Goal: Information Seeking & Learning: Learn about a topic

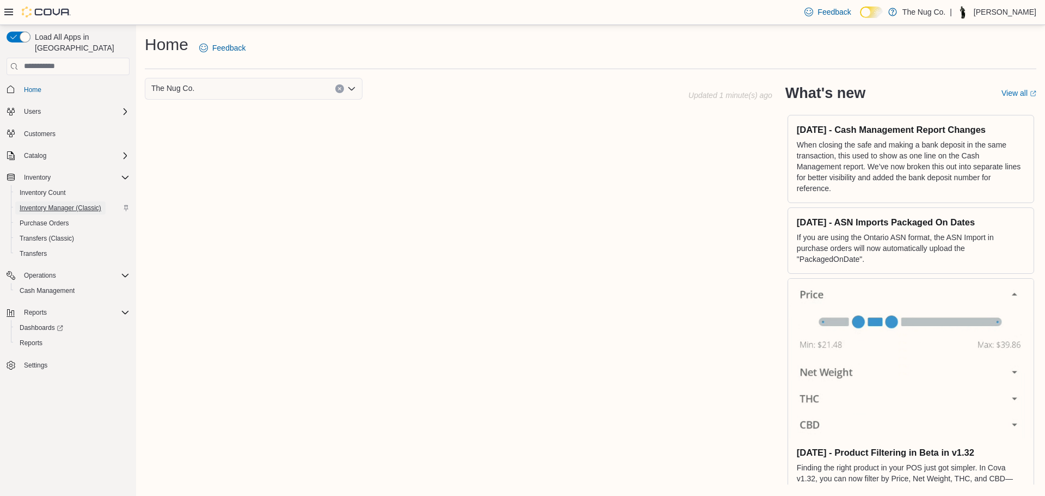
click at [70, 201] on span "Inventory Manager (Classic)" at bounding box center [61, 207] width 82 height 13
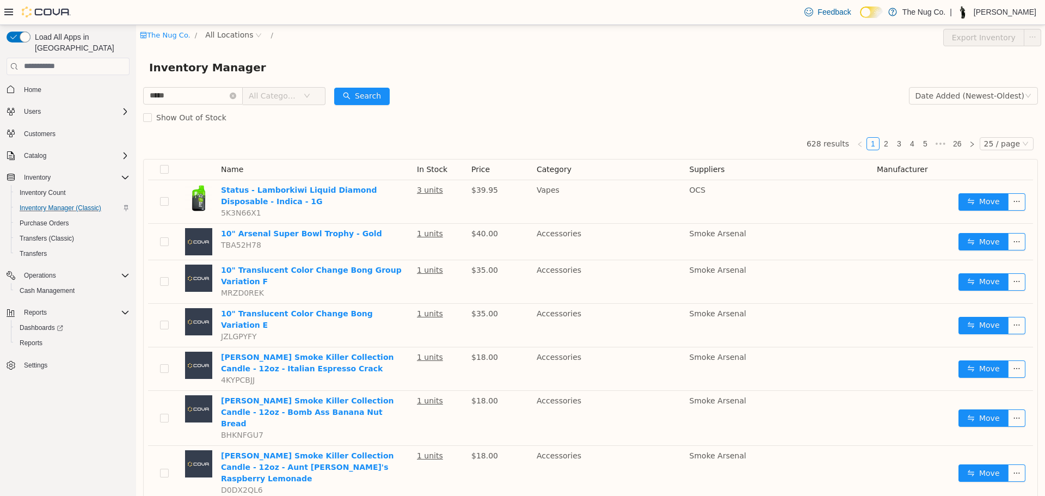
type input "*****"
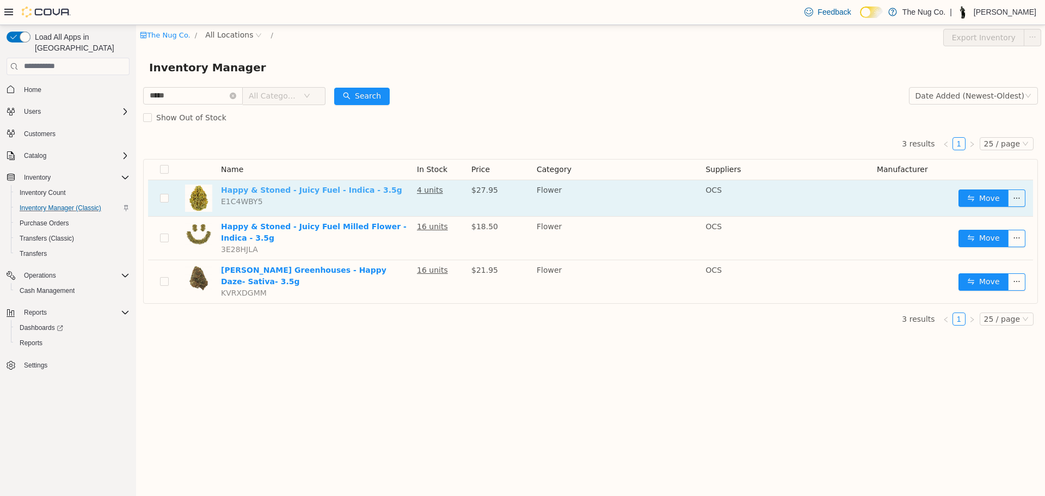
click at [312, 187] on link "Happy & Stoned - Juicy Fuel - Indica - 3.5g" at bounding box center [311, 189] width 181 height 9
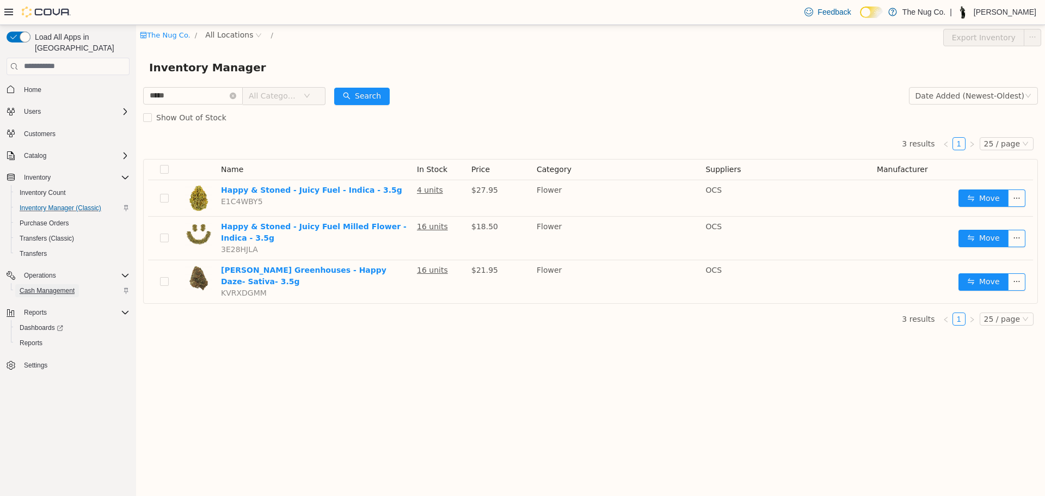
click at [33, 285] on span "Cash Management" at bounding box center [47, 290] width 55 height 13
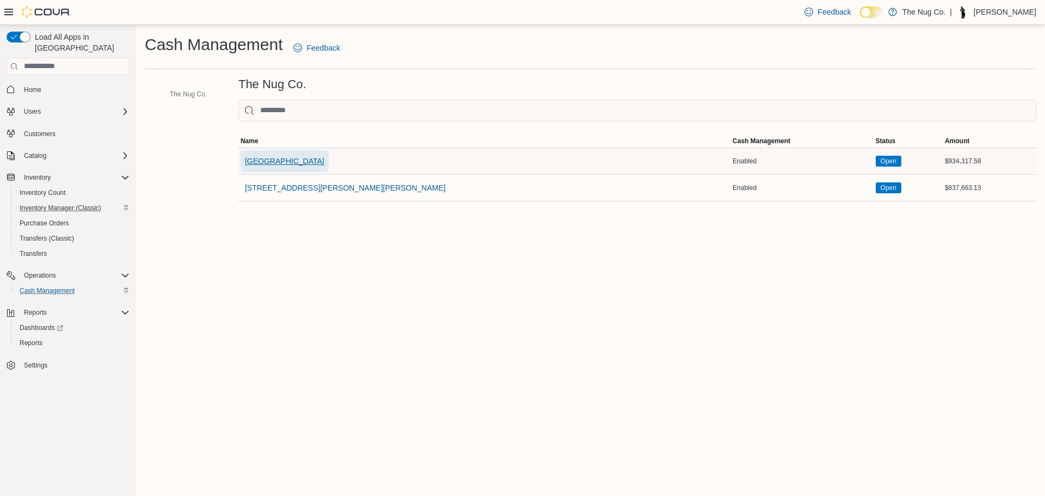
click at [301, 158] on span "[GEOGRAPHIC_DATA]" at bounding box center [284, 161] width 79 height 11
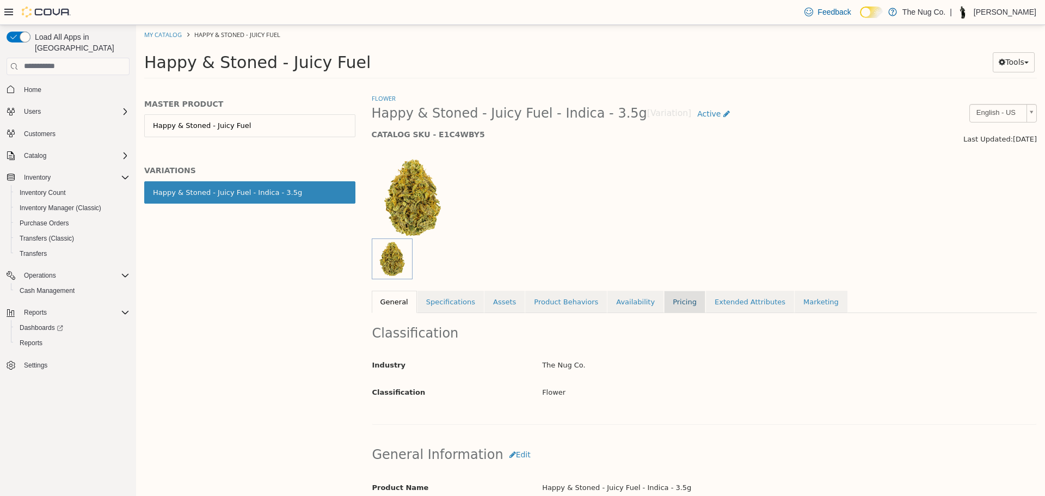
click at [664, 296] on link "Pricing" at bounding box center [684, 301] width 41 height 23
